Goal: Task Accomplishment & Management: Use online tool/utility

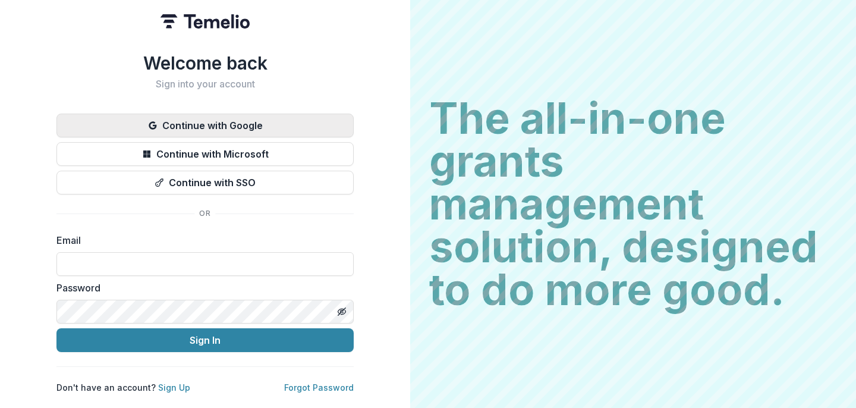
click at [179, 122] on button "Continue with Google" at bounding box center [204, 125] width 297 height 24
